Goal: Task Accomplishment & Management: Complete application form

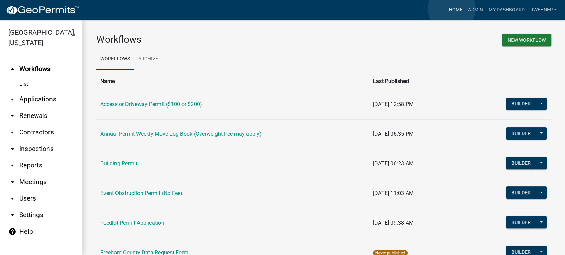
click at [452, 9] on link "Home" at bounding box center [455, 9] width 19 height 13
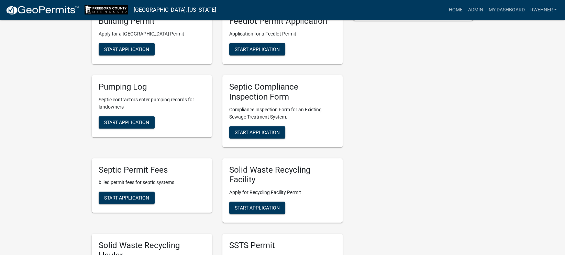
scroll to position [144, 0]
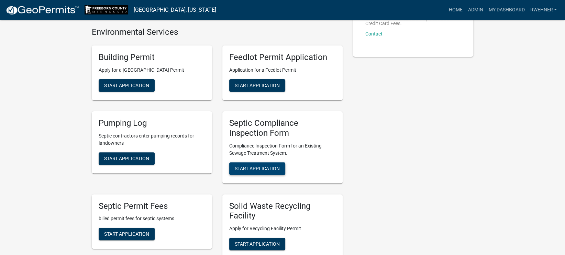
click at [273, 174] on button "Start Application" at bounding box center [257, 168] width 56 height 12
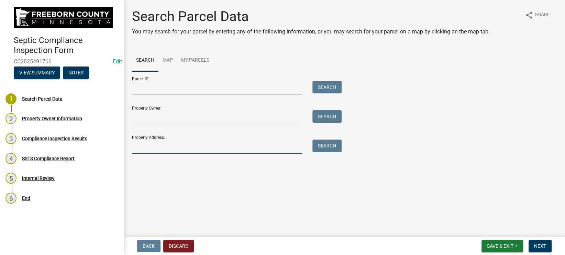
click at [220, 145] on input "Property Address:" at bounding box center [217, 146] width 170 height 14
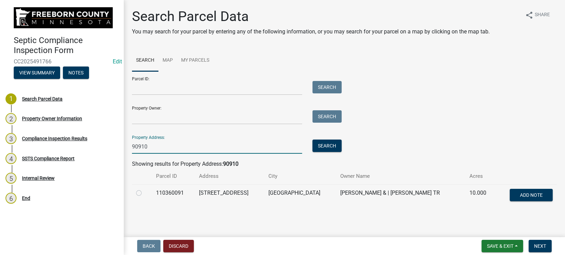
type input "90910"
drag, startPoint x: 137, startPoint y: 191, endPoint x: 162, endPoint y: 191, distance: 25.1
click at [144, 188] on label at bounding box center [144, 188] width 0 height 0
click at [144, 191] on input "radio" at bounding box center [146, 190] width 4 height 4
radio input "true"
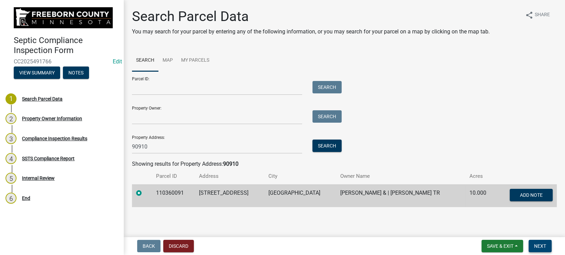
click at [545, 244] on span "Next" at bounding box center [540, 246] width 12 height 6
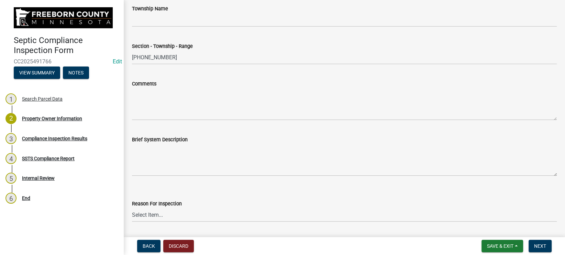
scroll to position [346, 0]
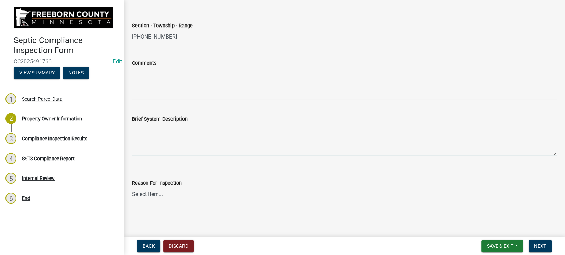
click at [172, 147] on textarea "Brief System Description" at bounding box center [344, 139] width 425 height 32
click at [185, 127] on textarea "Septic tank with pump going to tile, surfacing into road ditch." at bounding box center [344, 139] width 425 height 32
click at [187, 127] on textarea "Septic tank with pump going to tile, surfacing into road ditch." at bounding box center [344, 139] width 425 height 32
type textarea "Septic tank with pump, going to tile, surfacing into road ditch."
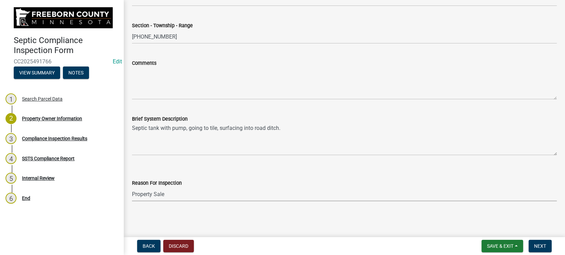
click option "Property Sale" at bounding box center [0, 0] width 0 height 0
select select "d6fd99ce-8a43-4bcf-938d-761da4bf36de"
click at [537, 242] on button "Next" at bounding box center [540, 245] width 23 height 12
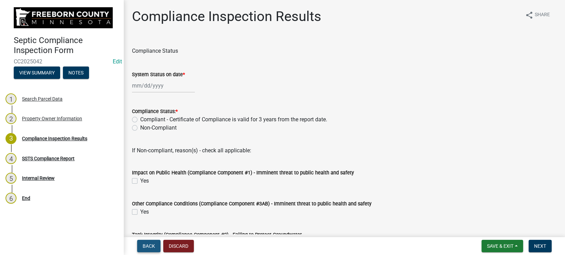
click at [146, 245] on span "Back" at bounding box center [149, 246] width 12 height 6
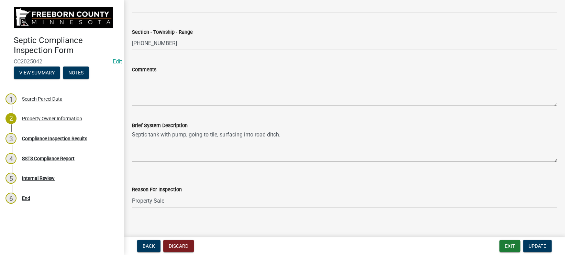
scroll to position [346, 0]
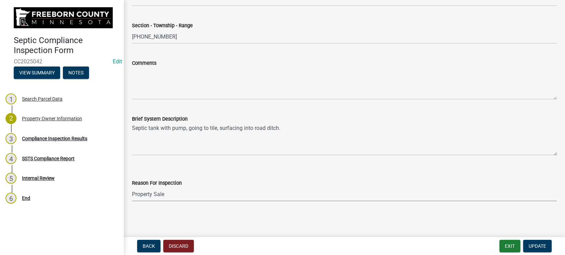
click at [132, 187] on select "Select Item... Property Sale Required for Permit County Compliance Inventory (C…" at bounding box center [344, 194] width 425 height 14
click option "Other" at bounding box center [0, 0] width 0 height 0
select select "f3f0038b-aa04-4259-a0f5-ef7dfd239d26"
click at [184, 165] on div "Reason For Inspection Select Item... Property Sale Required for Permit County C…" at bounding box center [344, 181] width 425 height 40
click at [543, 241] on button "Update" at bounding box center [537, 245] width 29 height 12
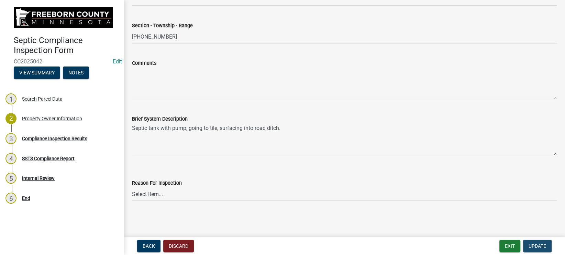
scroll to position [0, 0]
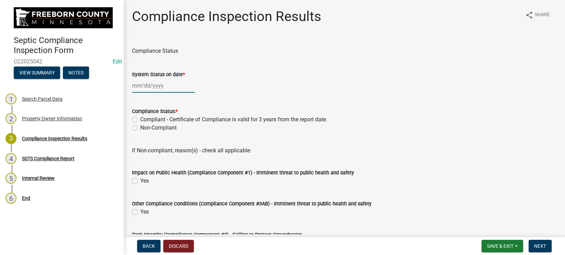
click at [152, 88] on input "System Status on date *" at bounding box center [163, 85] width 63 height 14
select select "10"
select select "2025"
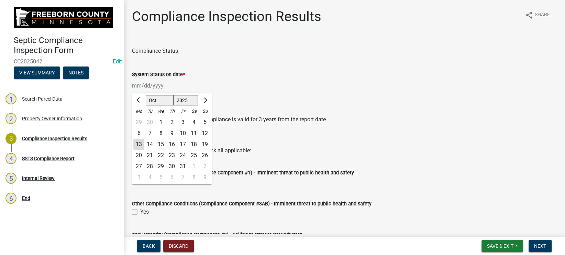
click at [138, 133] on div "6" at bounding box center [138, 133] width 11 height 11
type input "[DATE]"
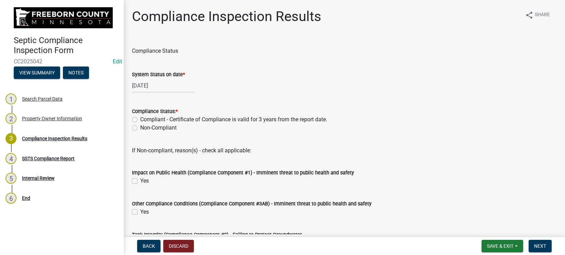
click at [140, 129] on label "Non-Compliant" at bounding box center [158, 127] width 36 height 8
click at [140, 128] on input "Non-Compliant" at bounding box center [142, 125] width 4 height 4
radio input "true"
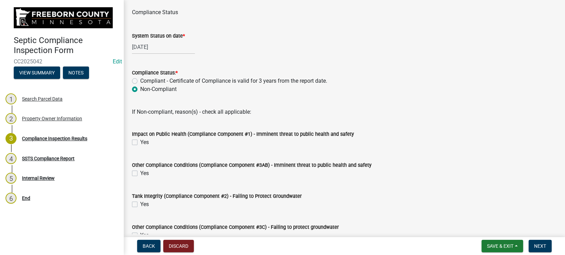
scroll to position [77, 0]
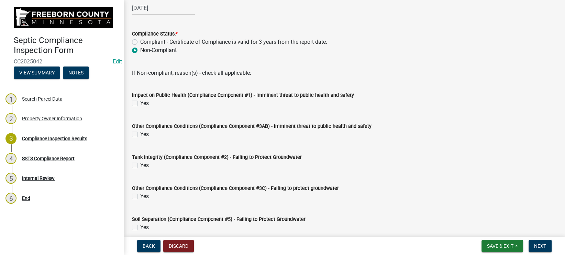
click at [140, 103] on label "Yes" at bounding box center [144, 103] width 9 height 8
click at [140, 103] on input "Yes" at bounding box center [142, 101] width 4 height 4
checkbox input "true"
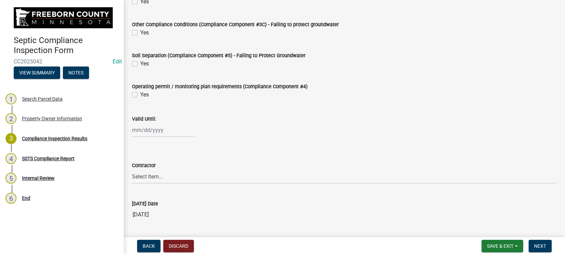
scroll to position [271, 0]
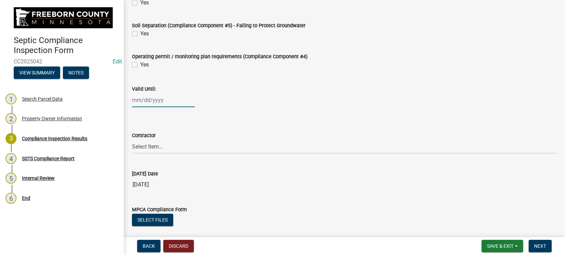
click at [155, 99] on input "Valid Until:" at bounding box center [163, 100] width 63 height 14
select select "10"
select select "2025"
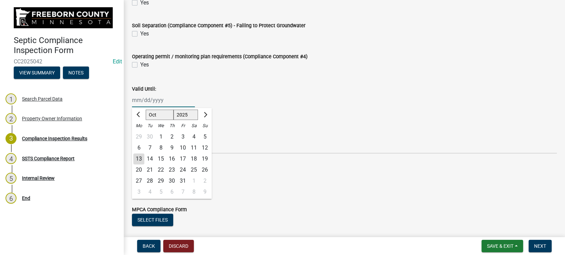
click at [156, 99] on input "Valid Until:" at bounding box center [163, 100] width 63 height 14
type input "[DATE]"
click at [239, 84] on div "Valid Until: [DATE] Jan Feb Mar Apr May Jun [DATE] Aug Sep Oct Nov [DATE] 1526 …" at bounding box center [344, 91] width 425 height 32
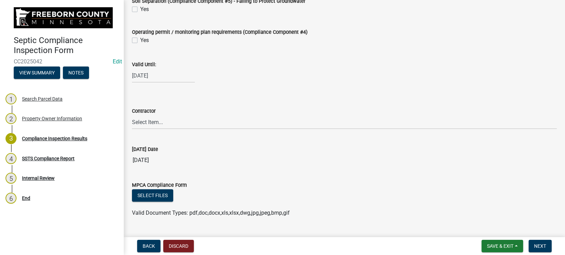
scroll to position [310, 0]
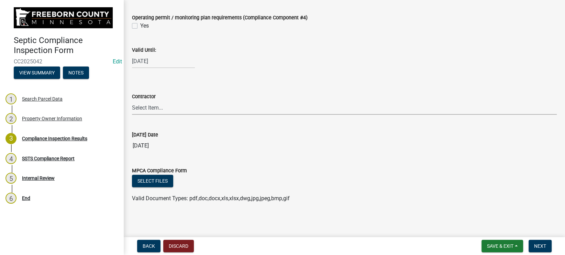
click at [132, 100] on select "Select Item... P & L Excavating Precision Septic Services [PERSON_NAME] Excavat…" at bounding box center [344, 107] width 425 height 14
click option "[PERSON_NAME] & Sons" at bounding box center [0, 0] width 0 height 0
select select "2bd30a44-9580-4526-8ba9-7261f32dd3c1"
click at [540, 245] on span "Next" at bounding box center [540, 246] width 12 height 6
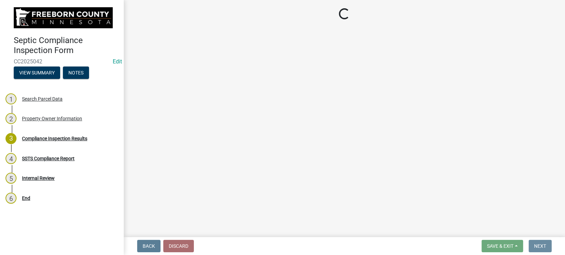
scroll to position [0, 0]
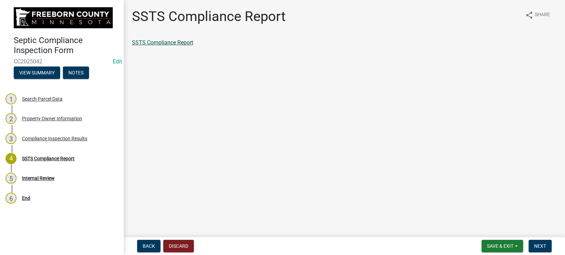
click at [151, 41] on link "SSTS Compliance Report" at bounding box center [162, 42] width 61 height 7
click at [538, 240] on button "Next" at bounding box center [540, 245] width 23 height 12
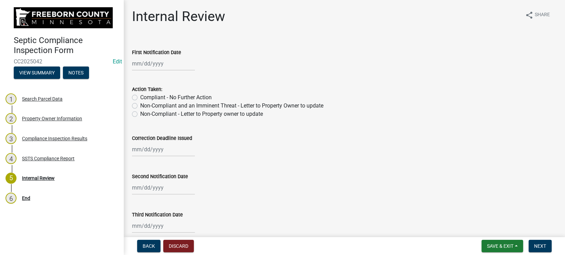
click at [140, 105] on label "Non-Compliant and an Imminent Threat - Letter to Property Owner to update" at bounding box center [231, 105] width 183 height 8
click at [140, 105] on input "Non-Compliant and an Imminent Threat - Letter to Property Owner to update" at bounding box center [142, 103] width 4 height 4
radio input "true"
click at [150, 63] on input "First Notification Date" at bounding box center [163, 63] width 63 height 14
select select "10"
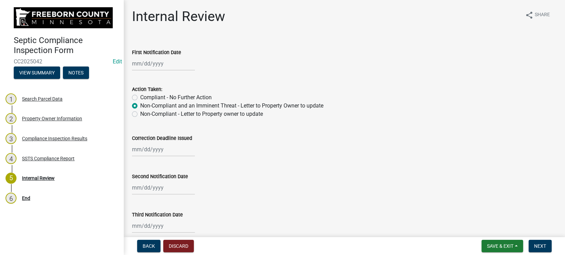
select select "2025"
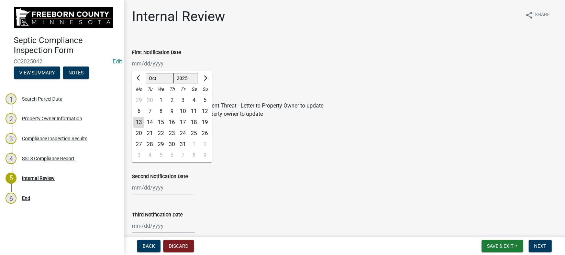
click at [140, 121] on div "13" at bounding box center [138, 122] width 11 height 11
type input "[DATE]"
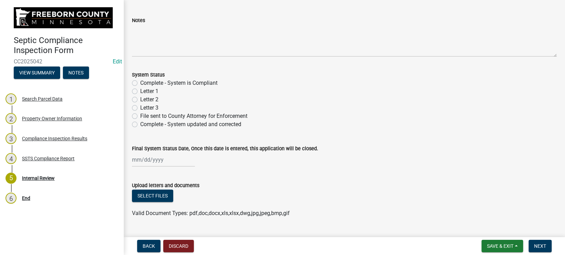
scroll to position [248, 0]
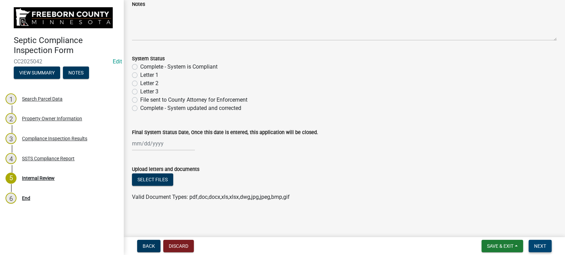
click at [545, 243] on span "Next" at bounding box center [540, 246] width 12 height 6
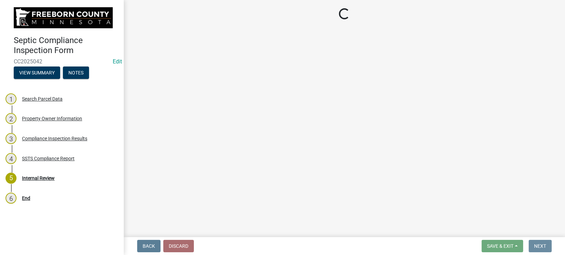
scroll to position [0, 0]
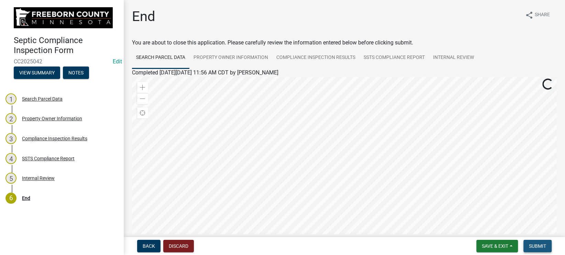
click at [545, 243] on span "Submit" at bounding box center [537, 246] width 17 height 6
